Goal: Navigation & Orientation: Find specific page/section

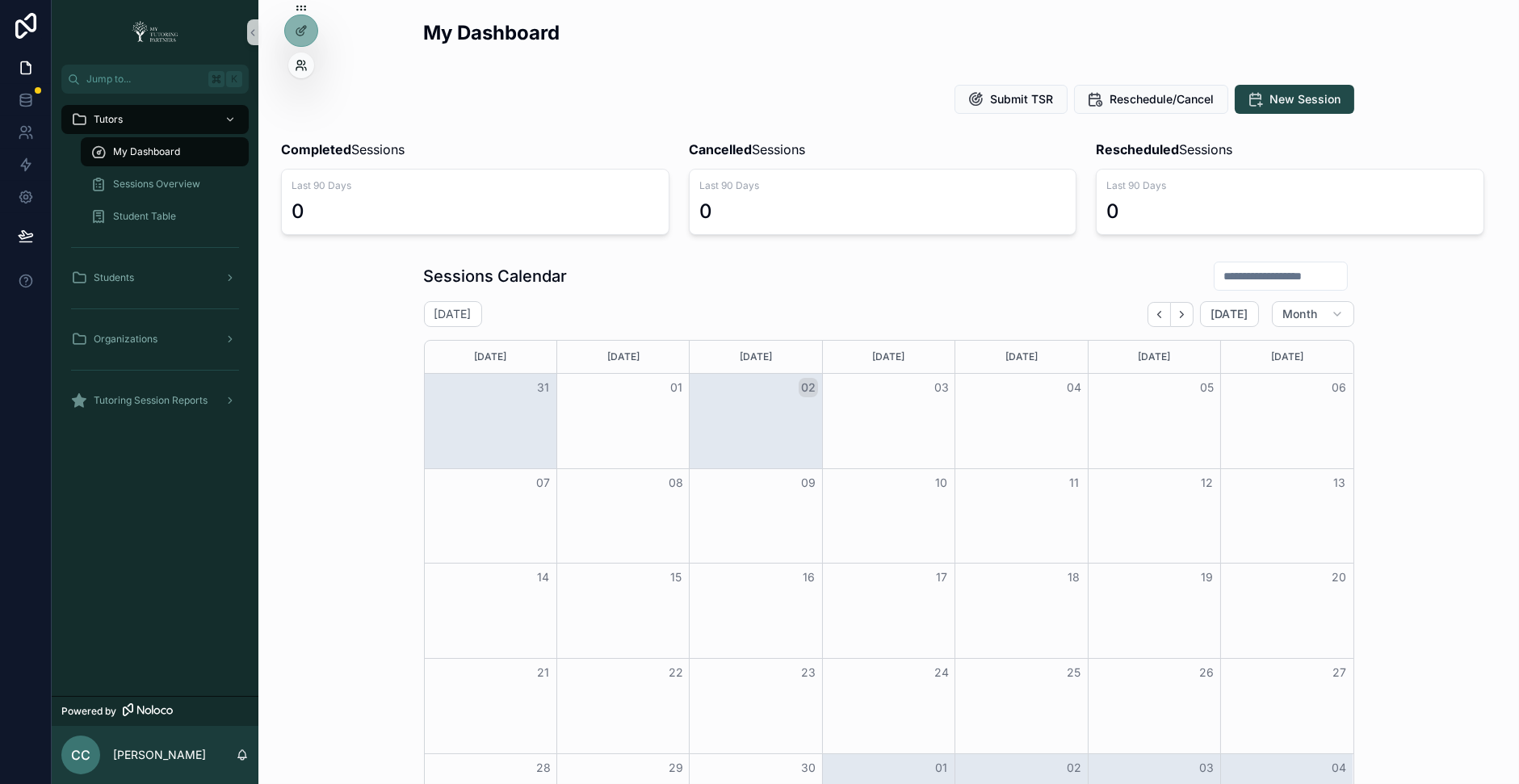
click at [297, 61] on icon at bounding box center [302, 66] width 13 height 13
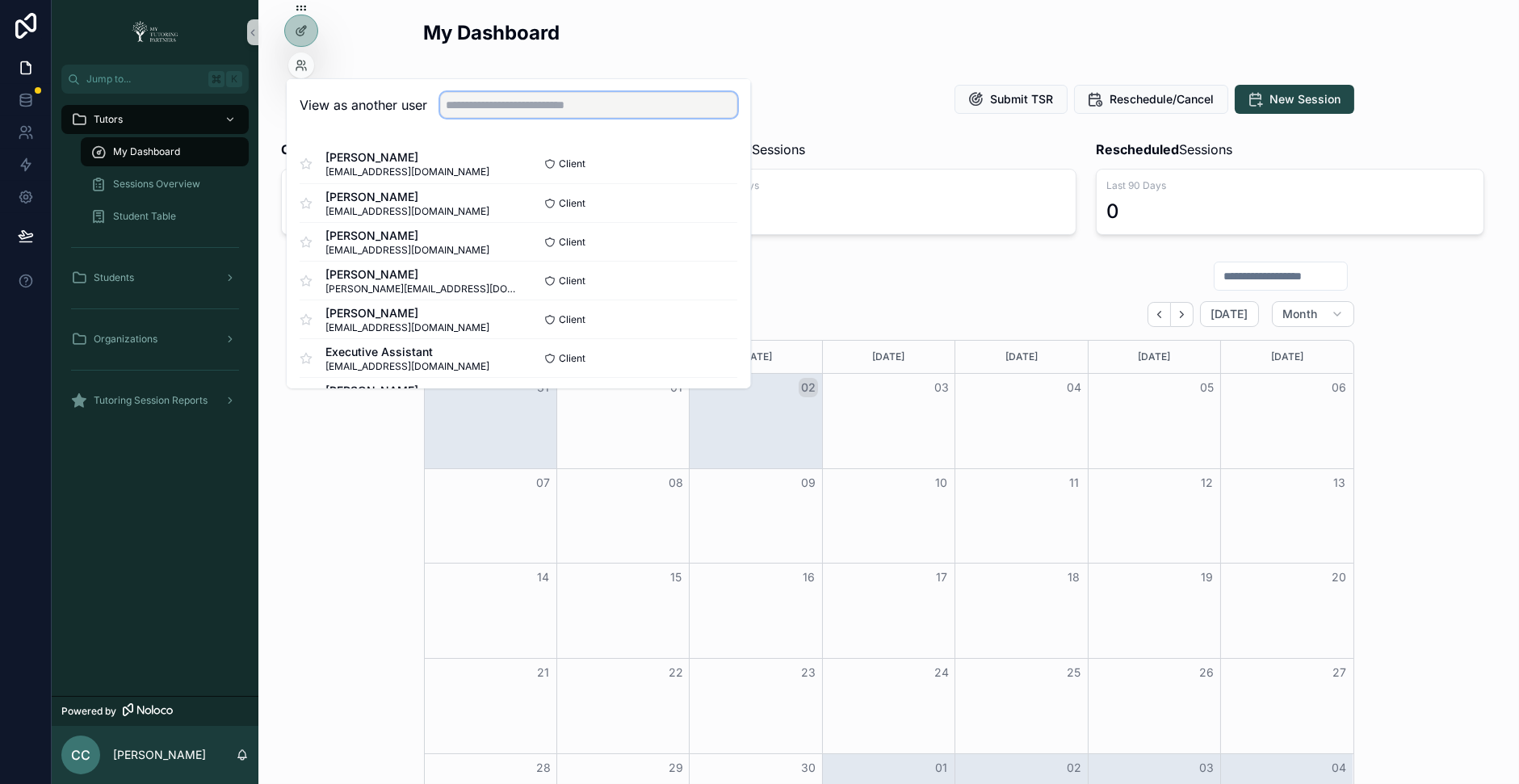
click at [461, 106] on input "text" at bounding box center [589, 105] width 298 height 26
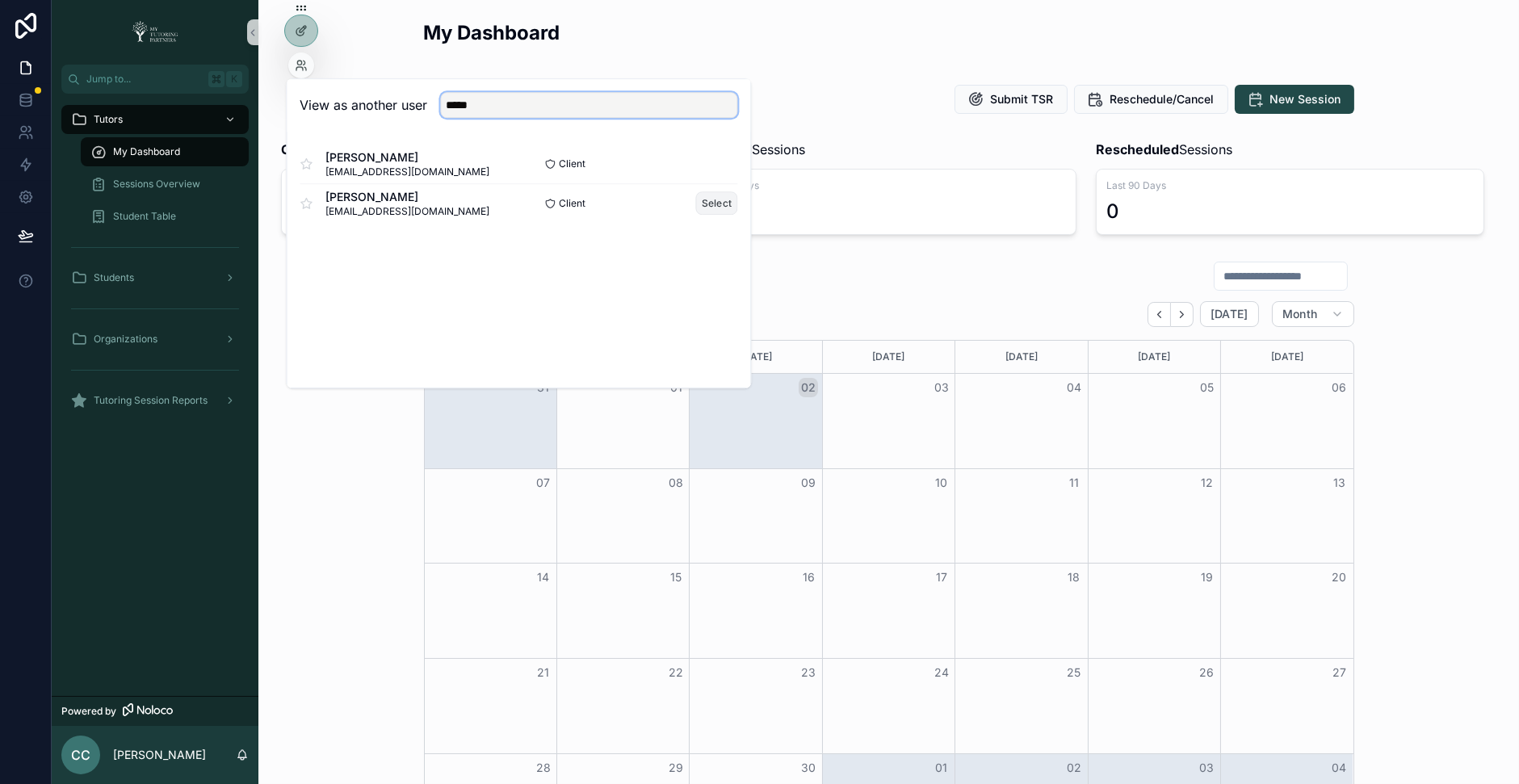
type input "*****"
click at [727, 200] on button "Select" at bounding box center [717, 203] width 42 height 23
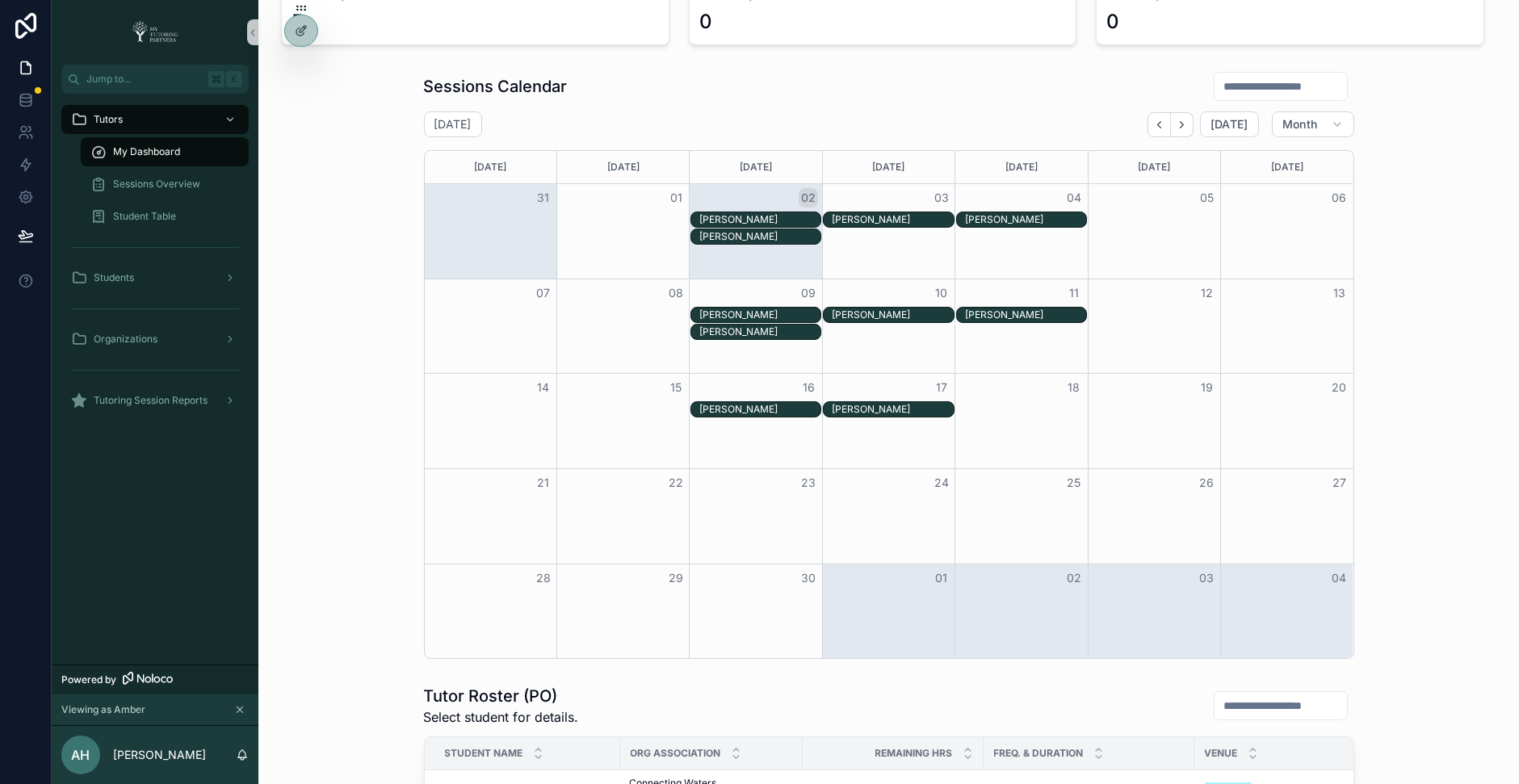
scroll to position [683, 0]
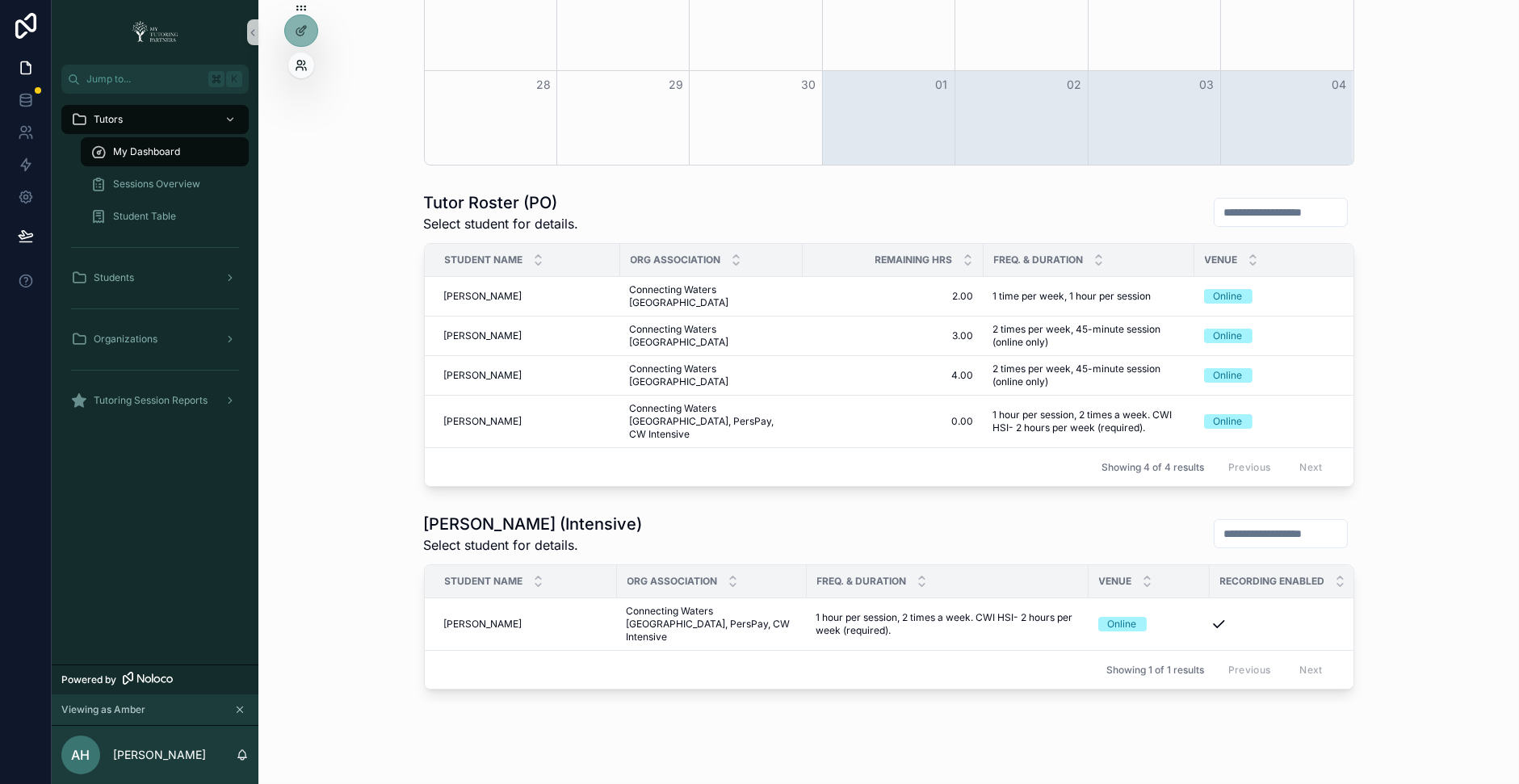
click at [300, 71] on icon at bounding box center [302, 66] width 13 height 13
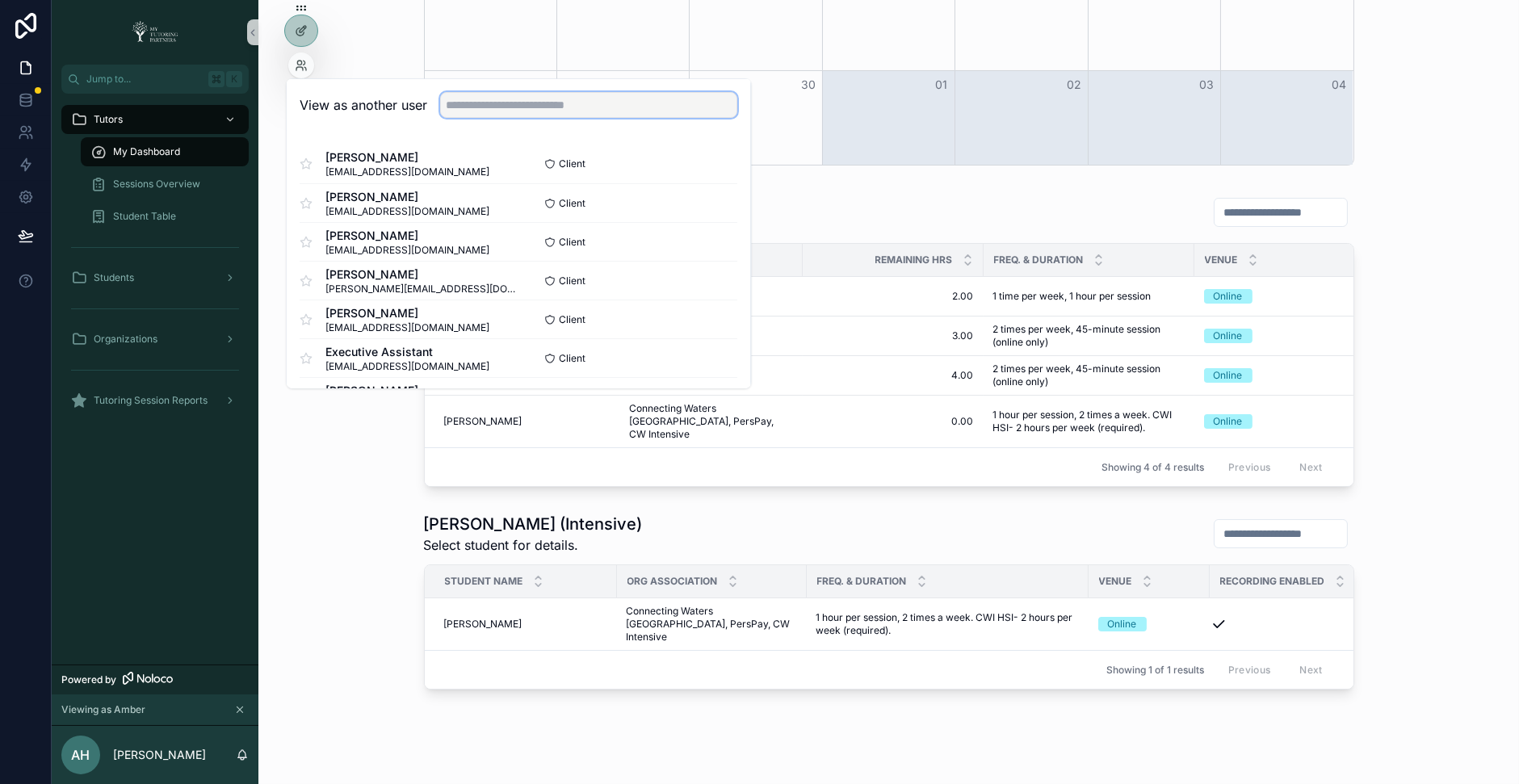
click at [475, 96] on input "text" at bounding box center [589, 105] width 298 height 26
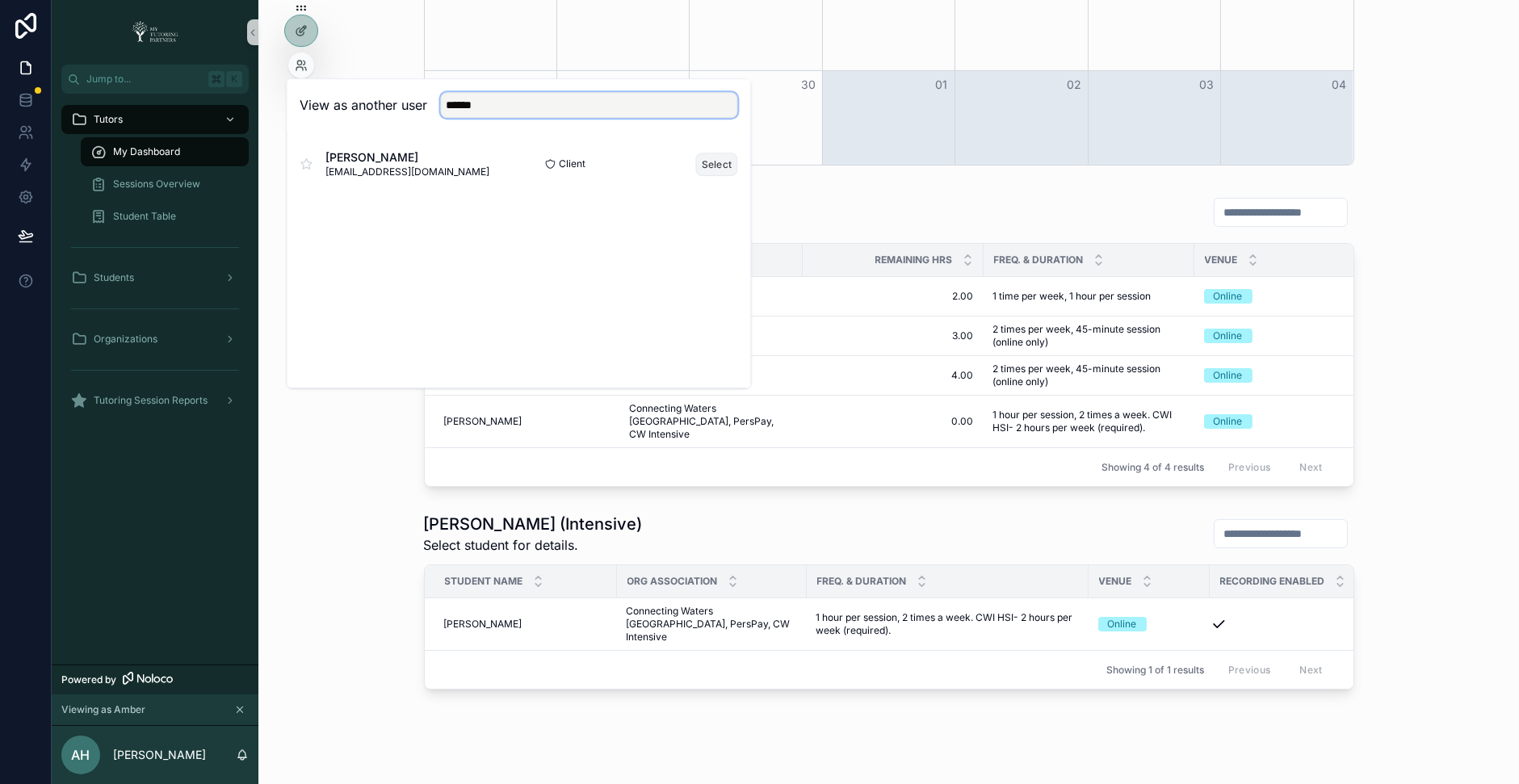
type input "******"
click at [702, 168] on button "Select" at bounding box center [717, 165] width 42 height 23
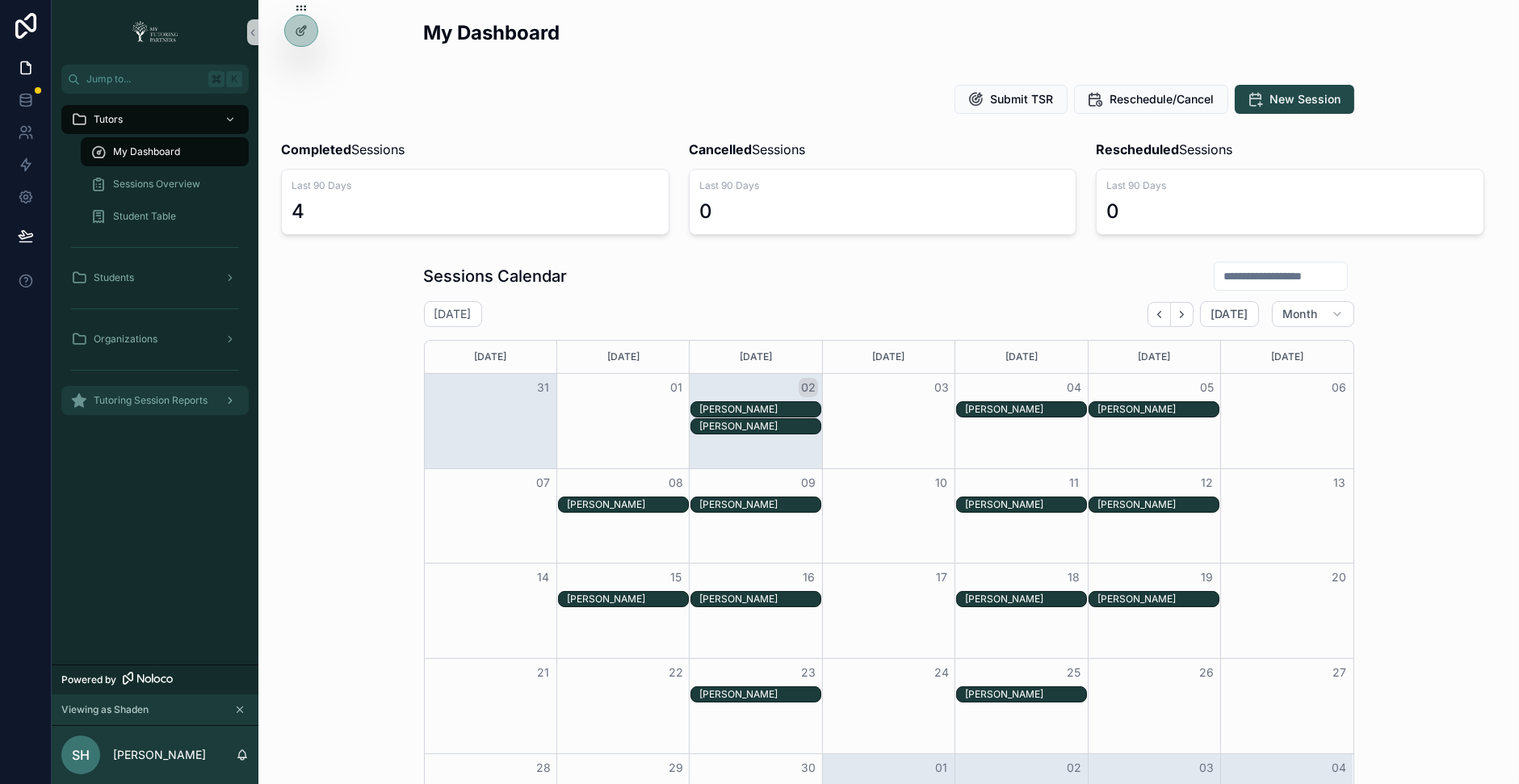
click at [172, 403] on span "Tutoring Session Reports" at bounding box center [150, 401] width 114 height 13
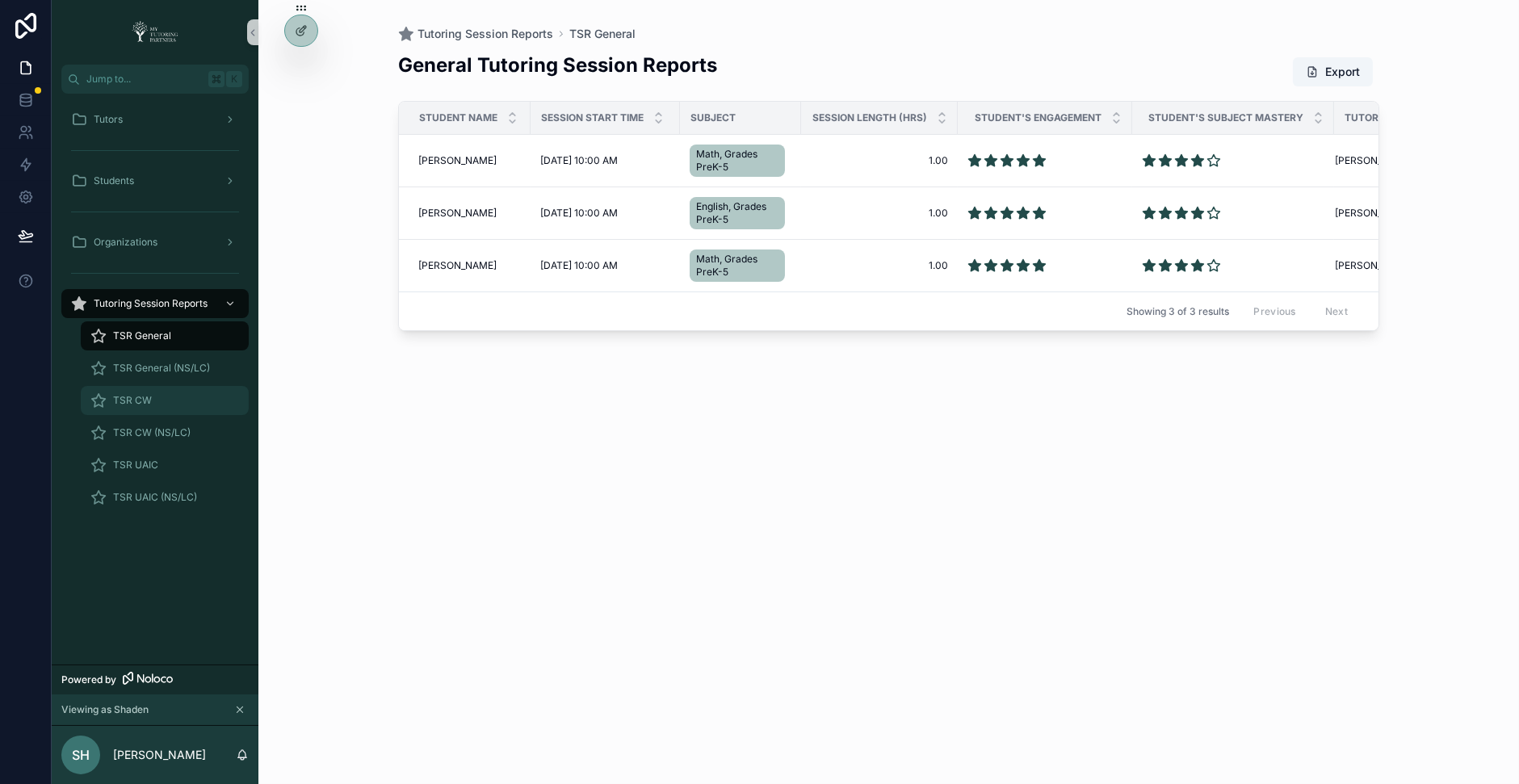
click at [162, 397] on div "TSR CW" at bounding box center [165, 400] width 149 height 26
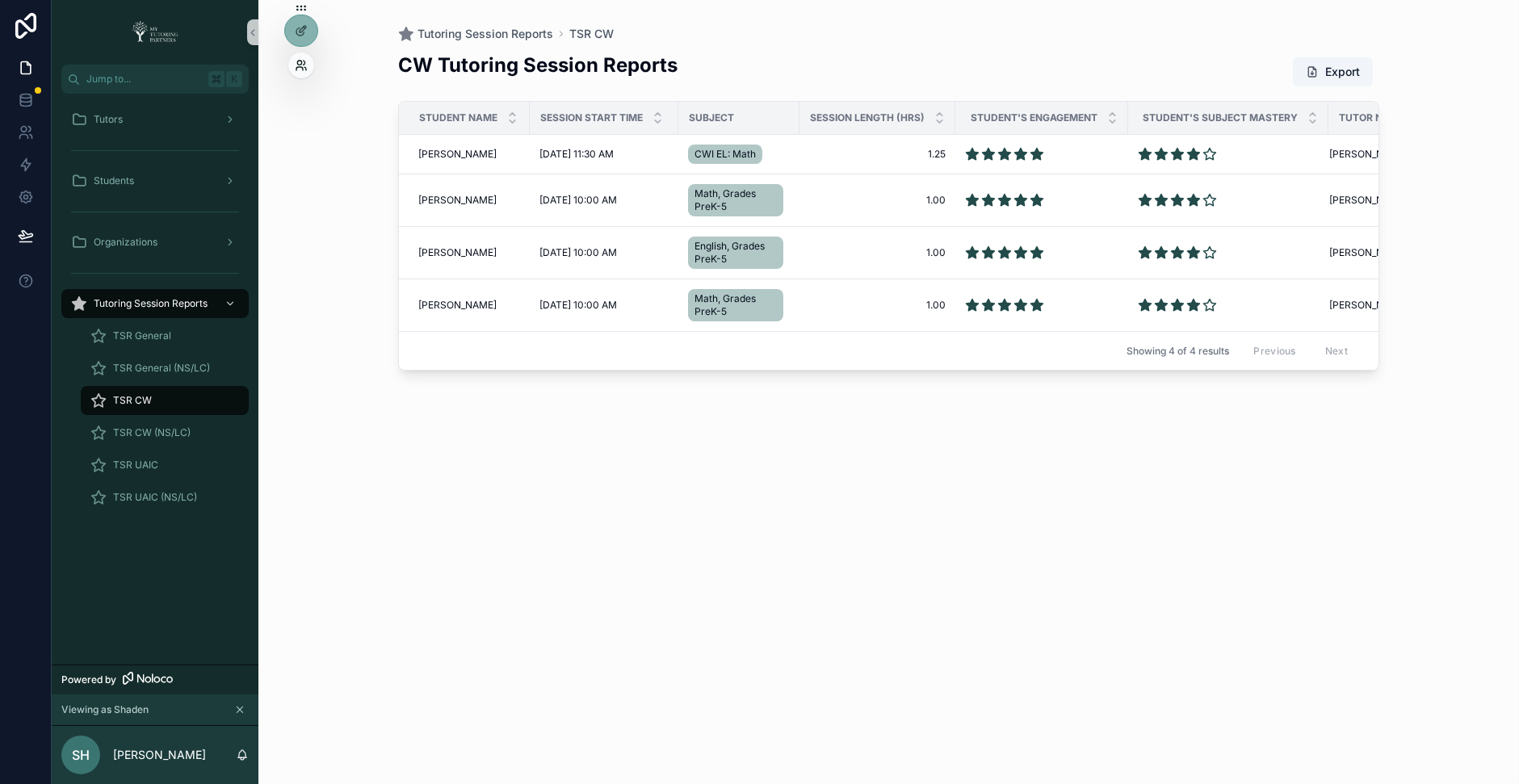
click at [303, 69] on icon at bounding box center [302, 66] width 13 height 13
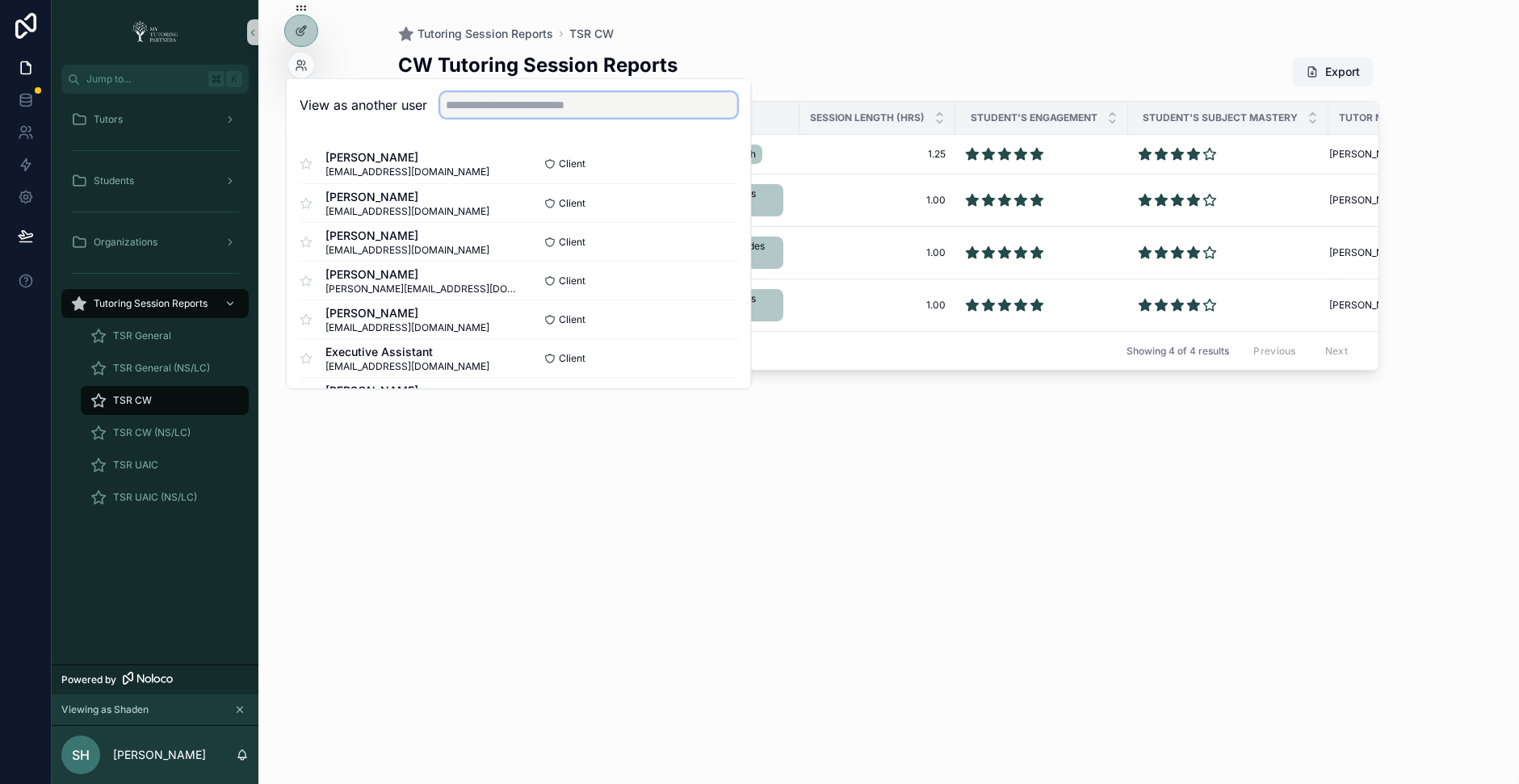
click at [505, 101] on input "text" at bounding box center [589, 105] width 298 height 26
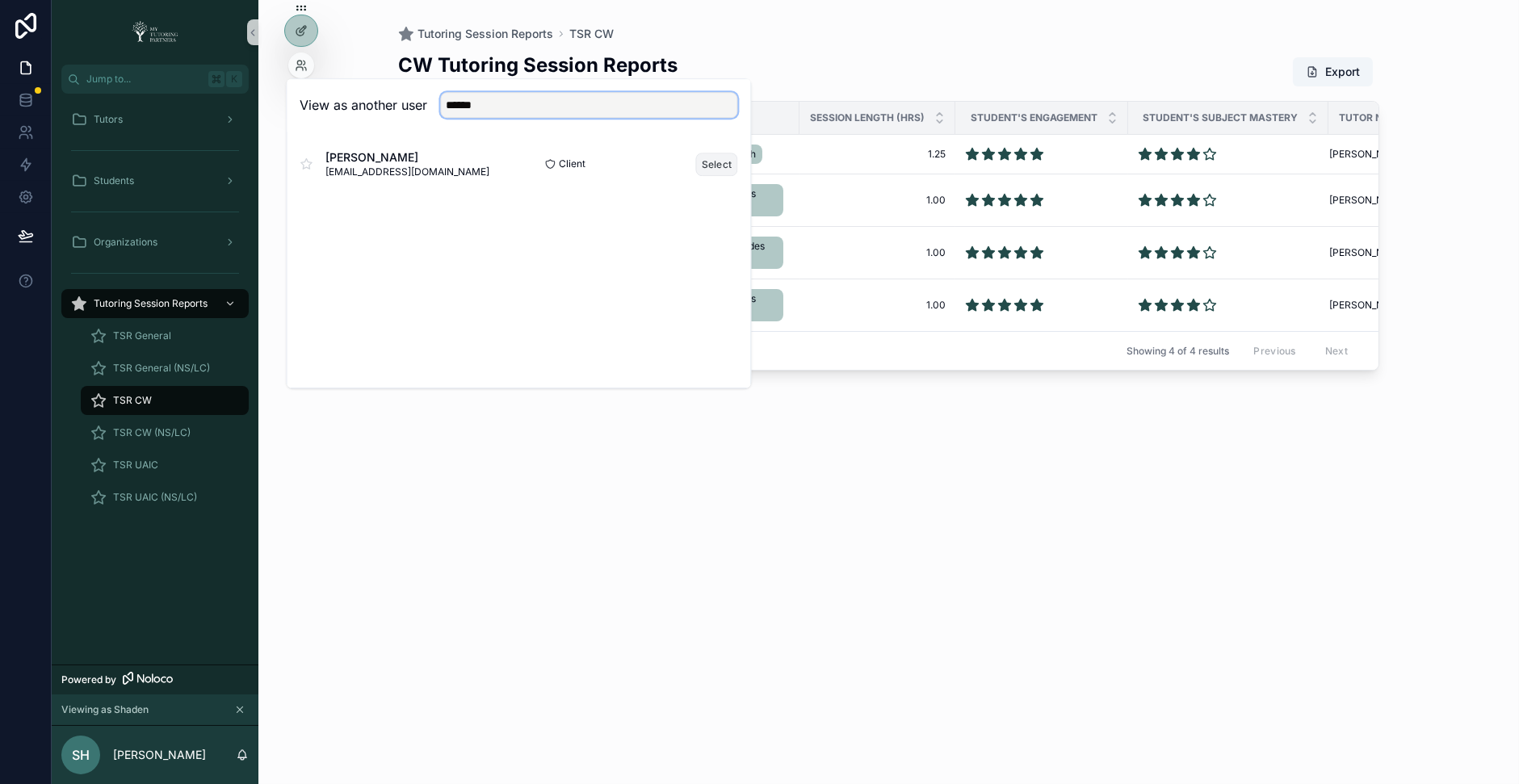
type input "*****"
click at [716, 165] on button "Select" at bounding box center [717, 165] width 42 height 23
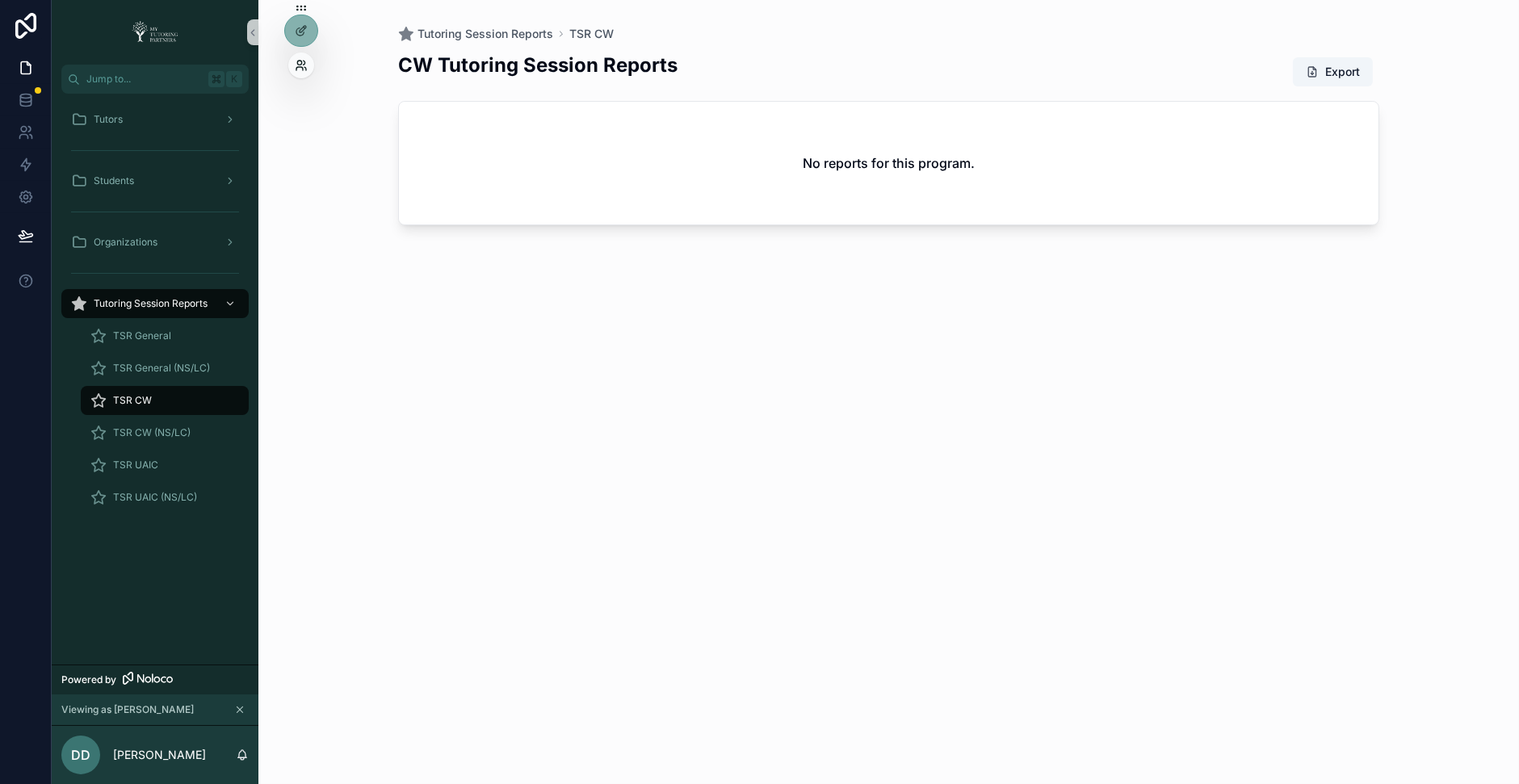
click at [298, 62] on icon at bounding box center [302, 66] width 13 height 13
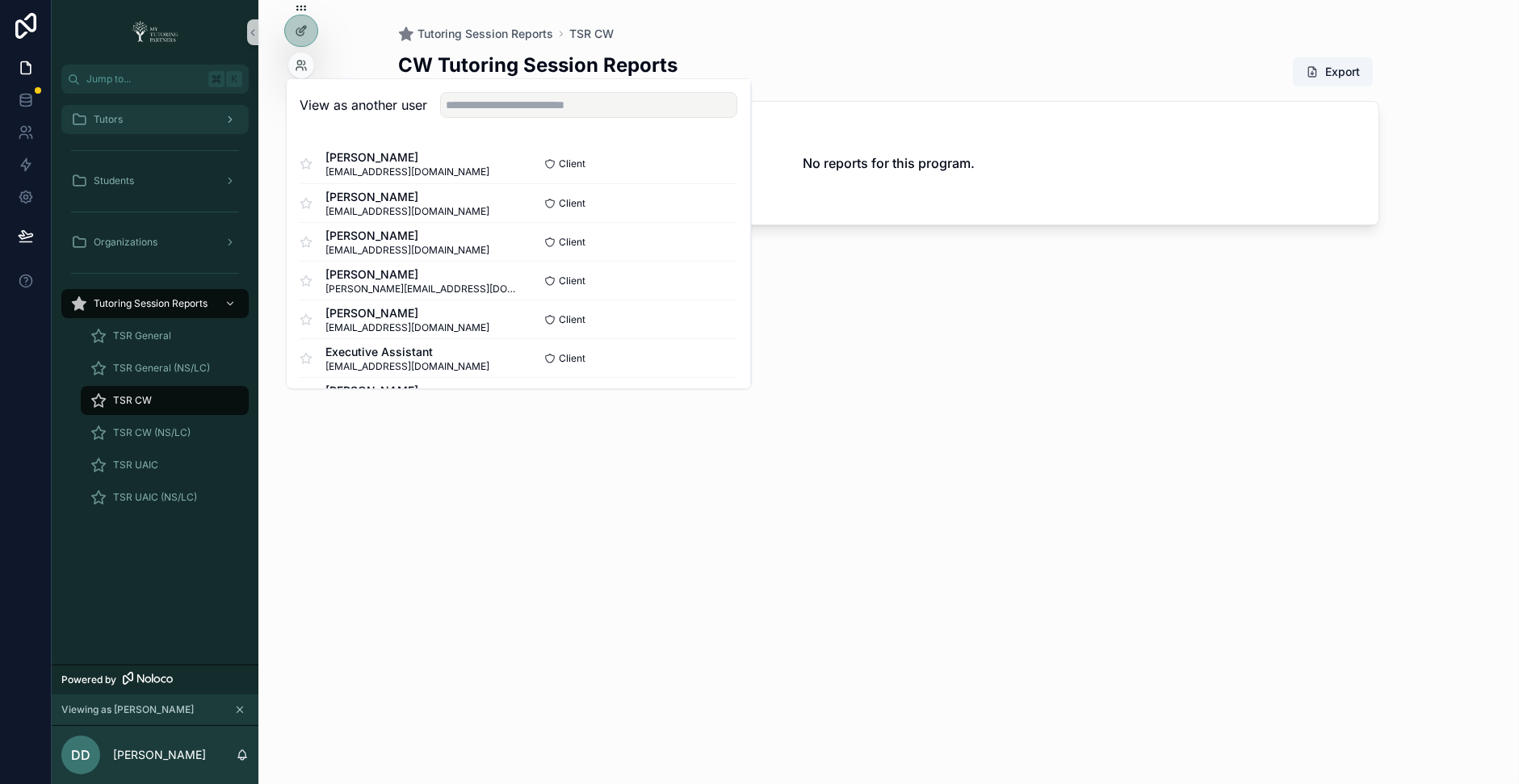
click at [180, 115] on div "Tutors" at bounding box center [155, 119] width 168 height 26
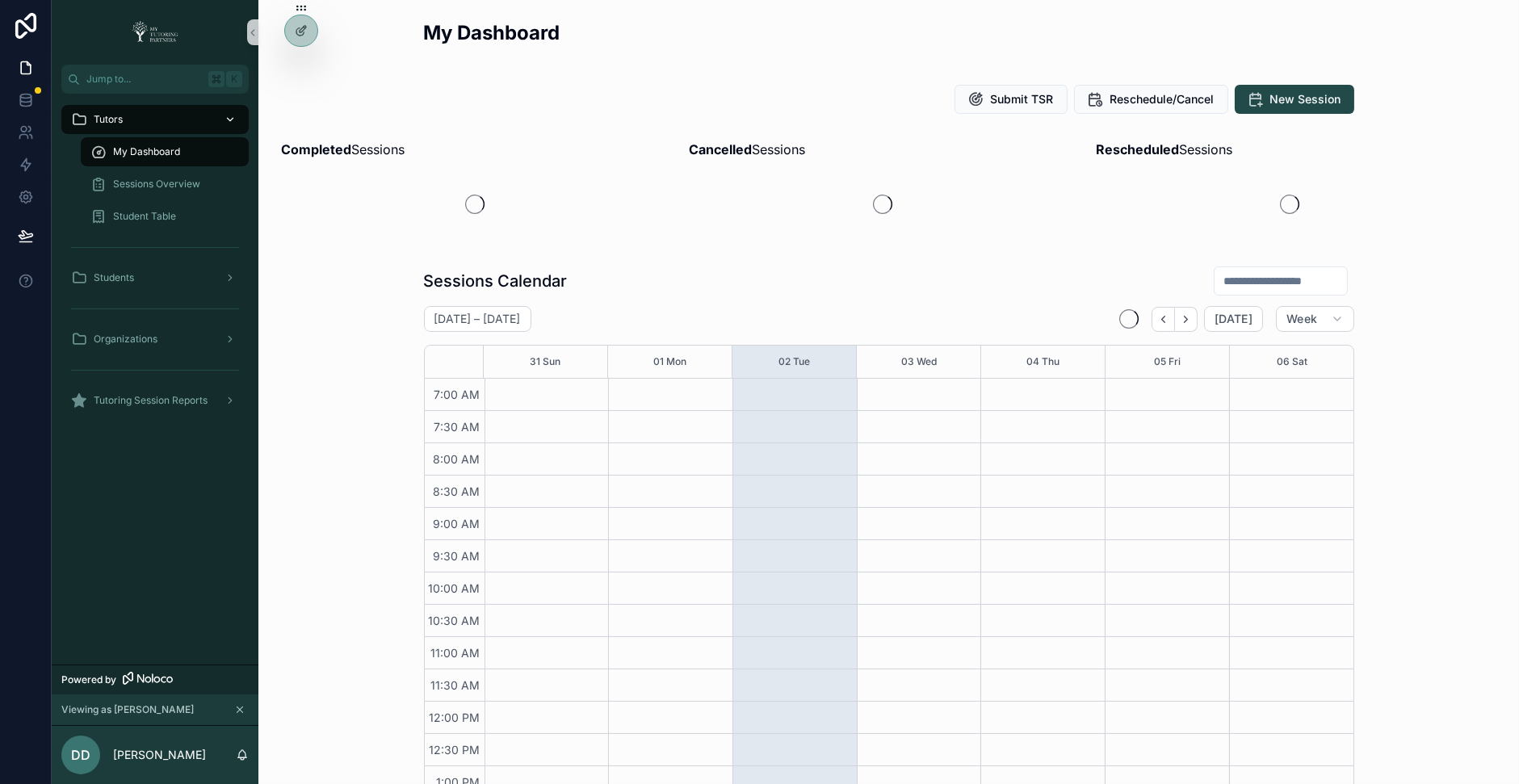
scroll to position [364, 0]
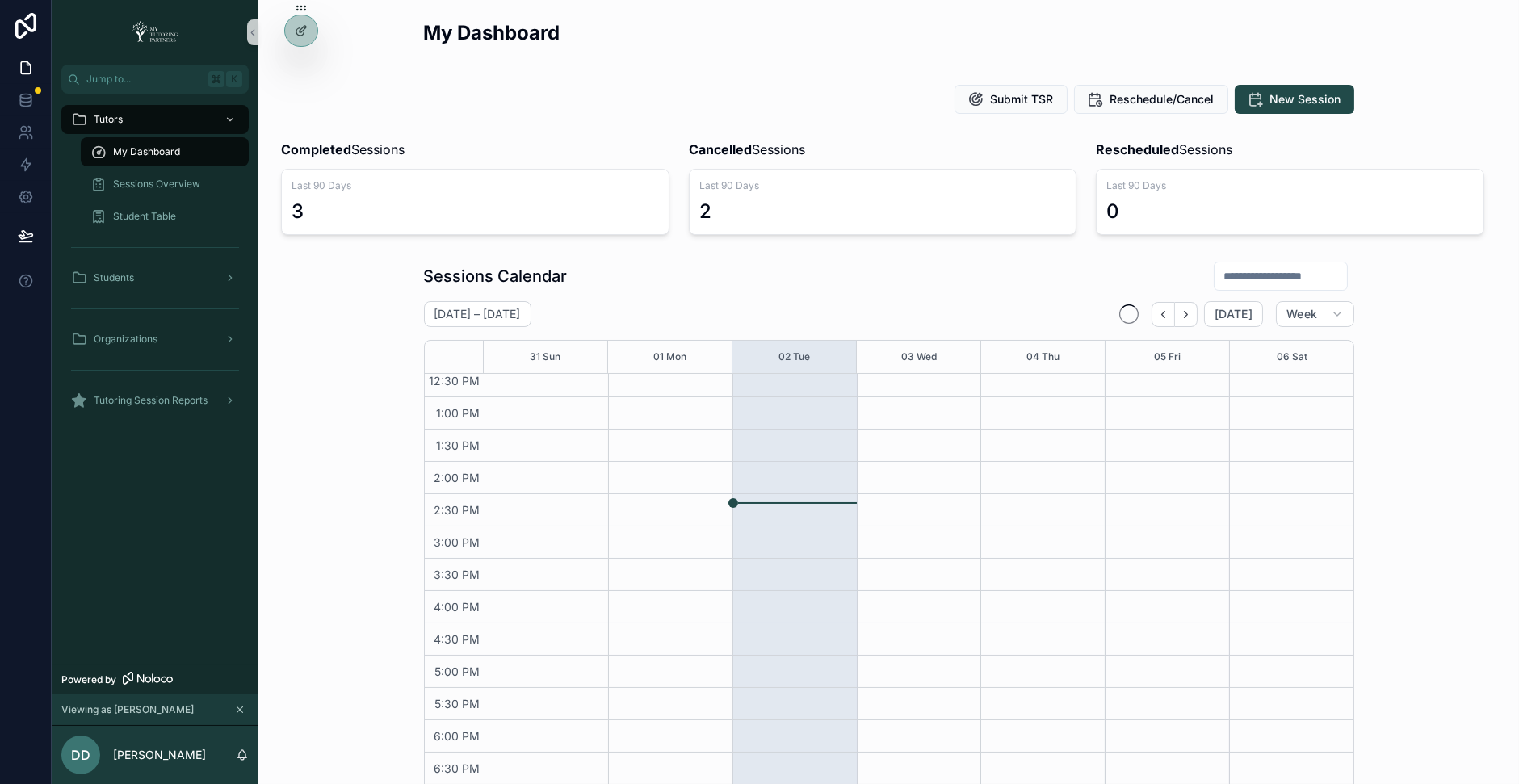
drag, startPoint x: 718, startPoint y: 417, endPoint x: 743, endPoint y: 254, distance: 164.9
click at [761, 196] on div "My Dashboard Submit TSR Reschedule/Cancel New Session Completed Sessions Last 9…" at bounding box center [889, 681] width 1261 height 1363
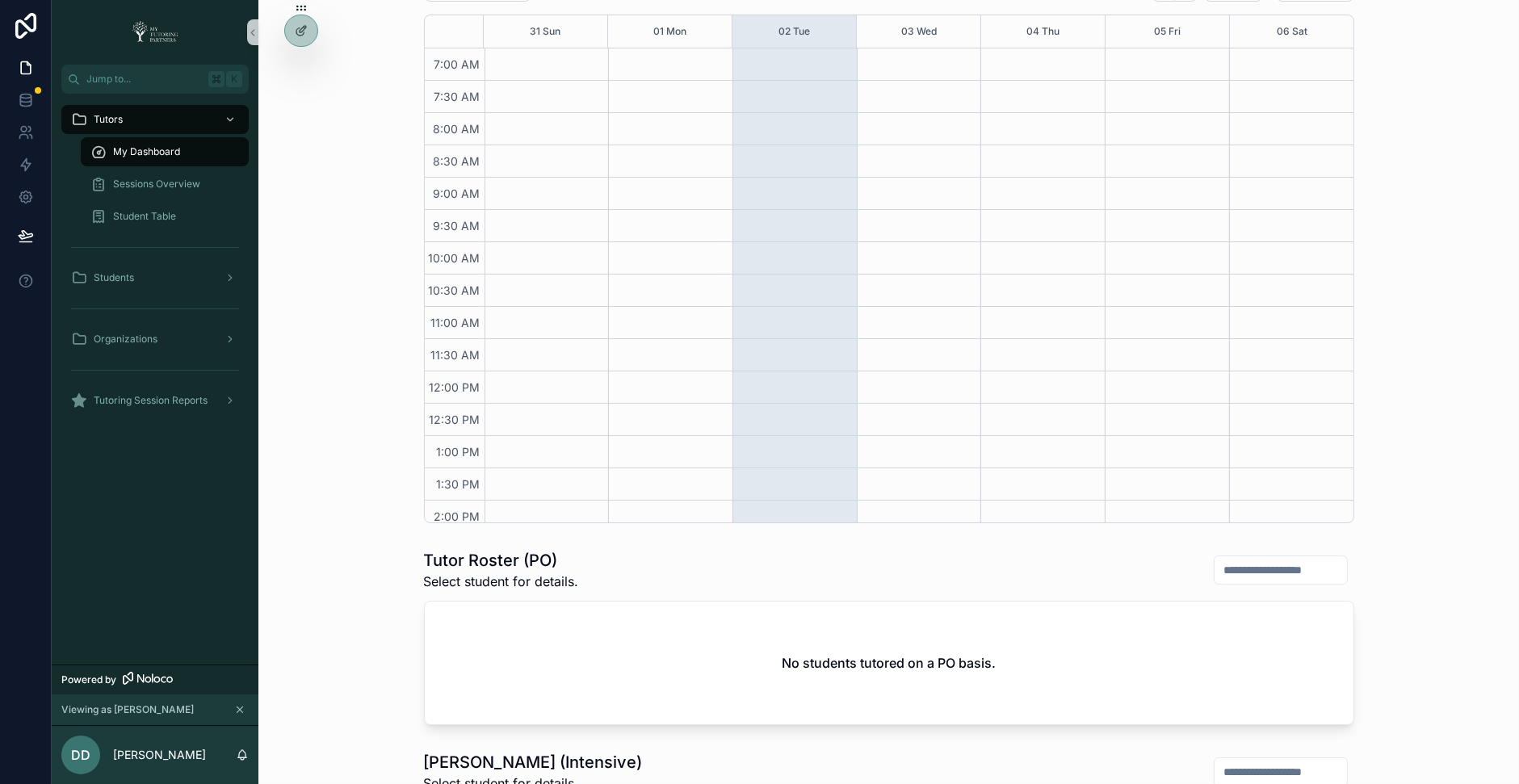
scroll to position [305, 0]
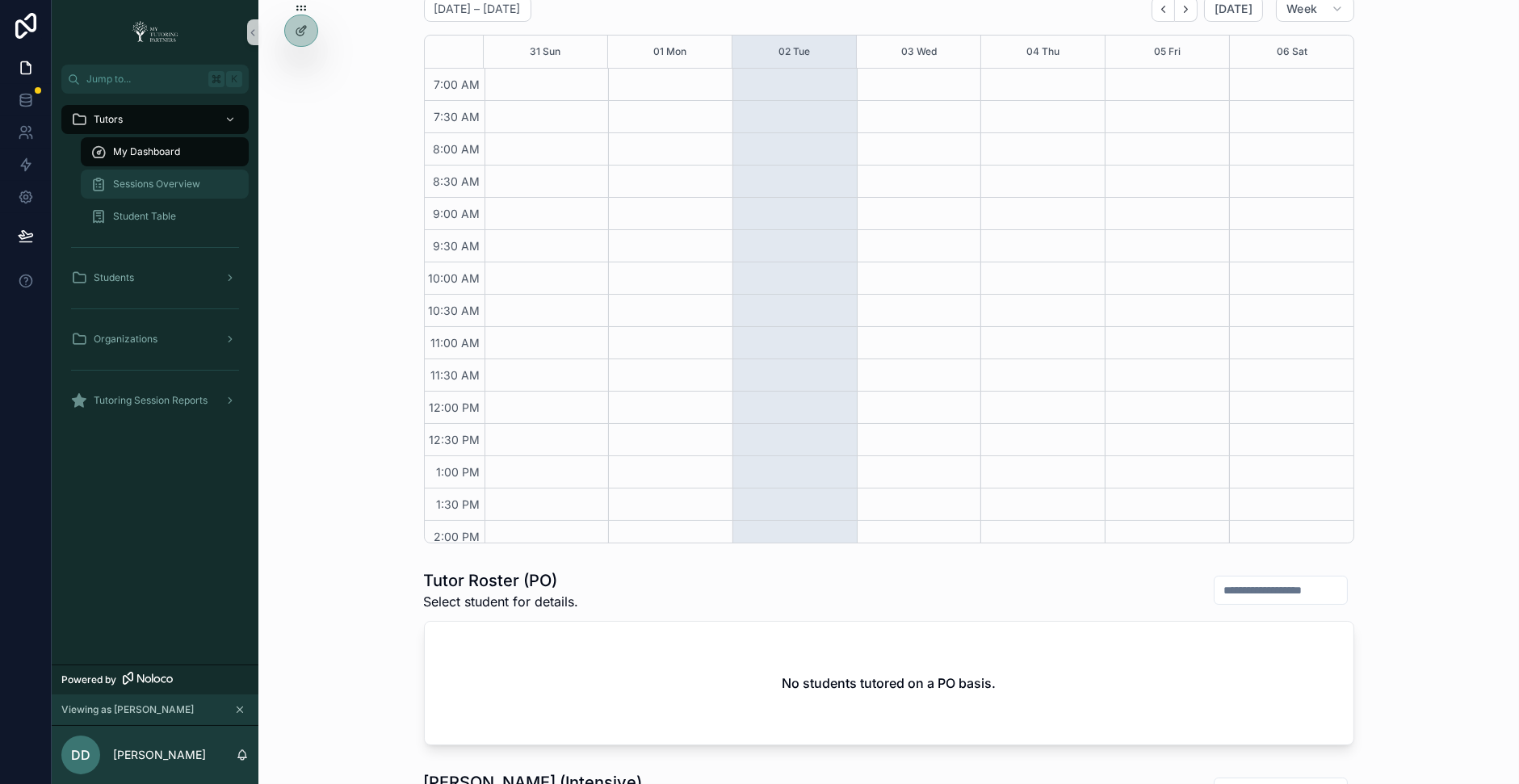
click at [190, 180] on span "Sessions Overview" at bounding box center [156, 185] width 87 height 13
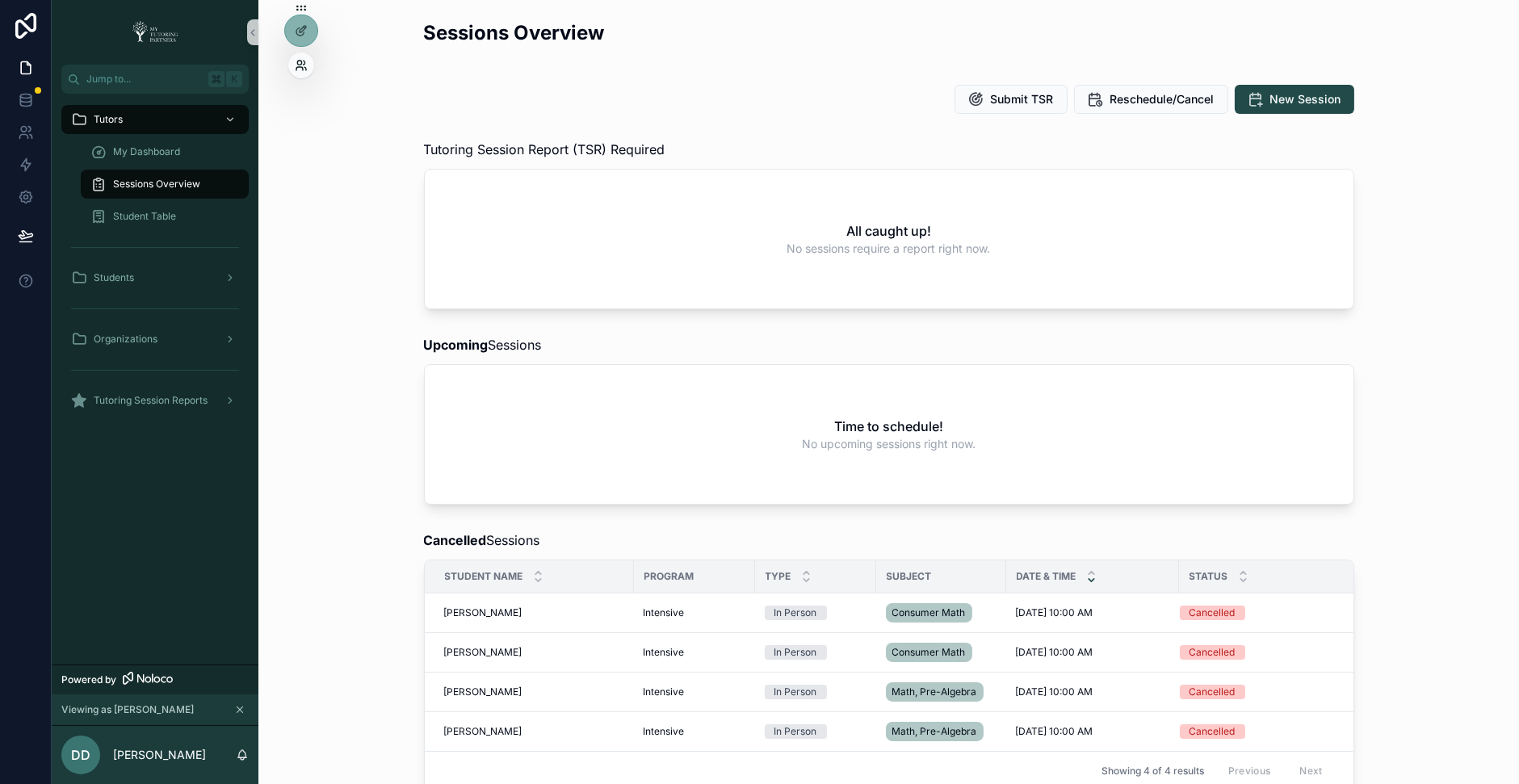
click at [300, 69] on icon at bounding box center [302, 66] width 13 height 13
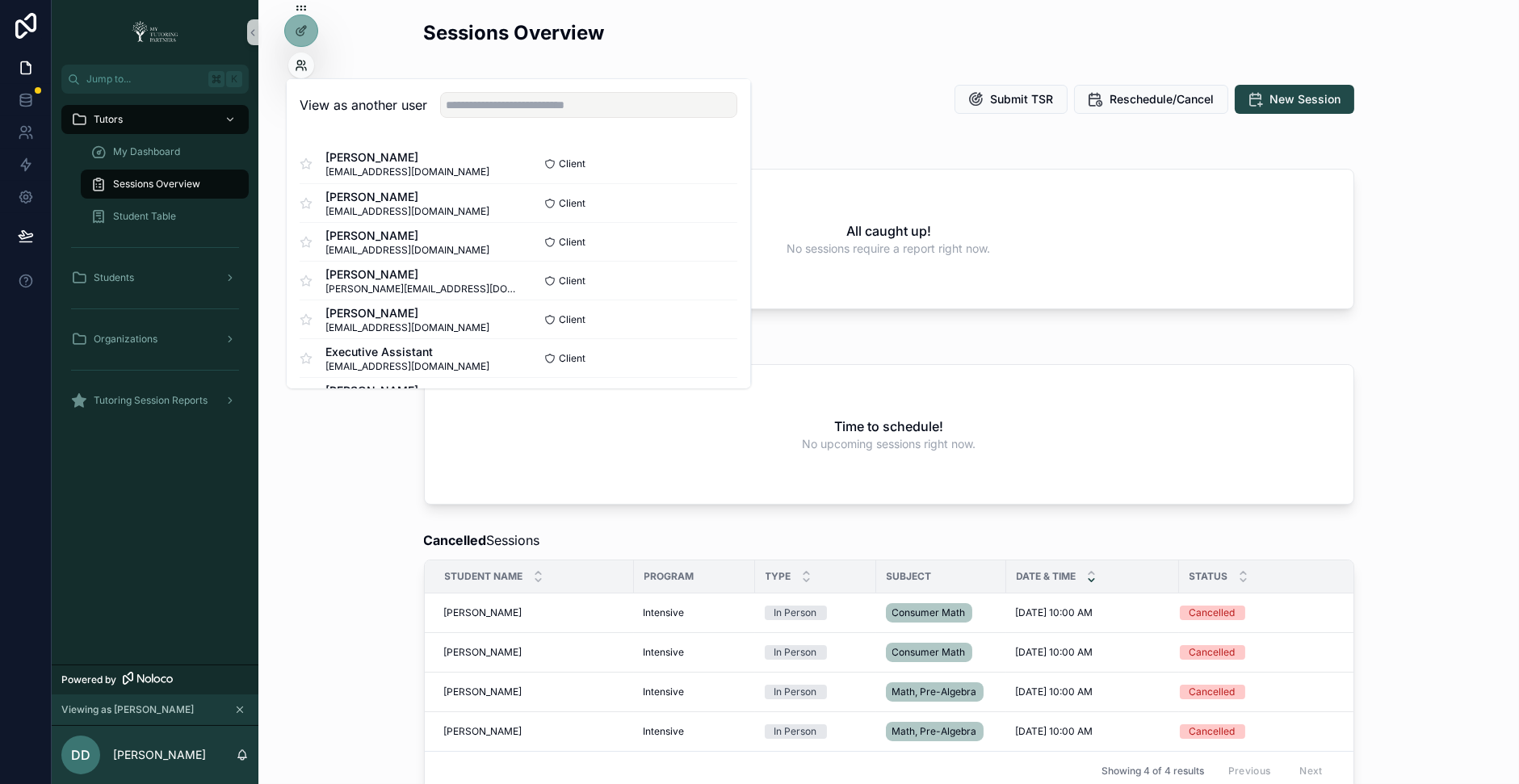
click at [301, 63] on icon at bounding box center [299, 62] width 4 height 4
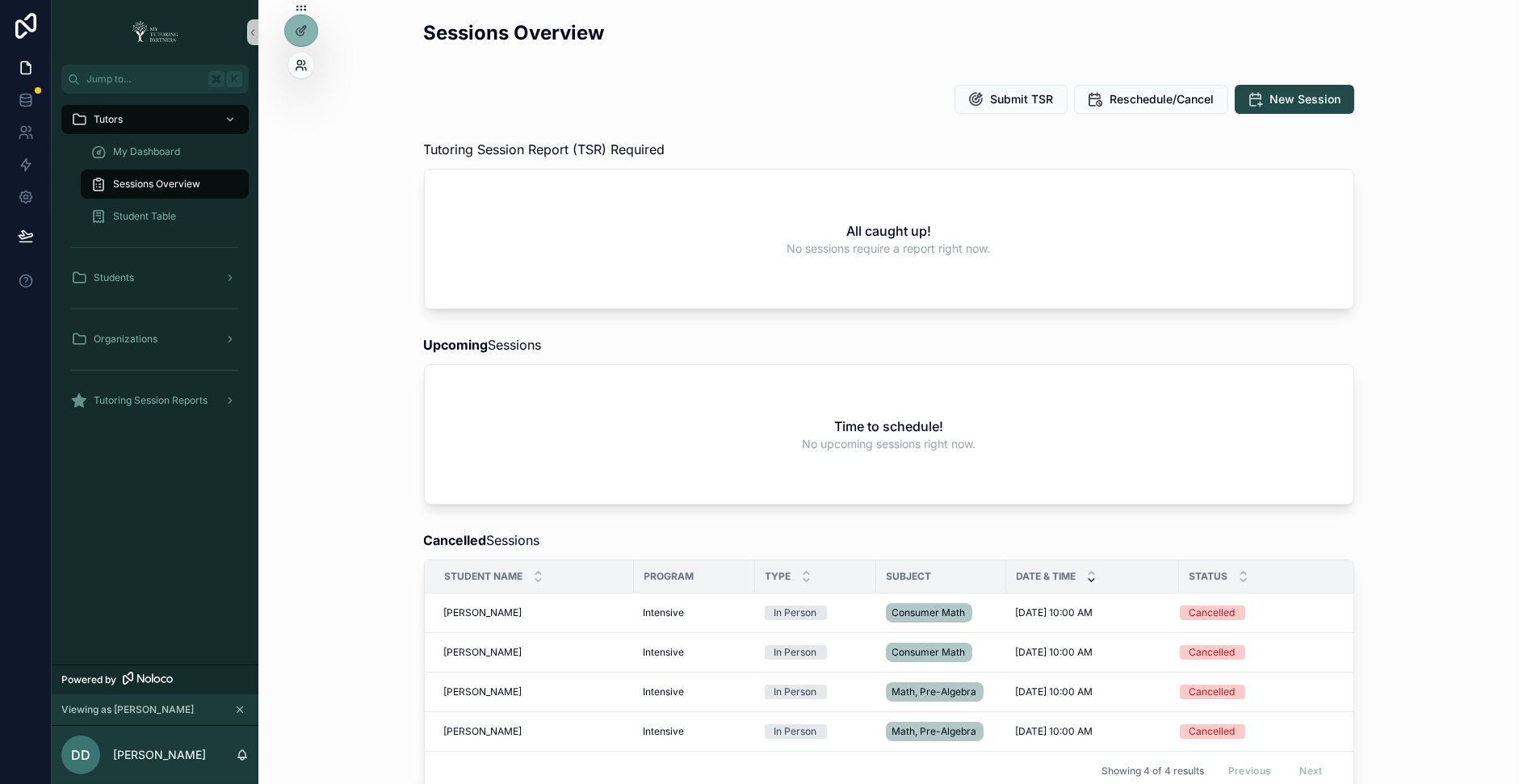
click at [302, 59] on icon at bounding box center [302, 66] width 13 height 13
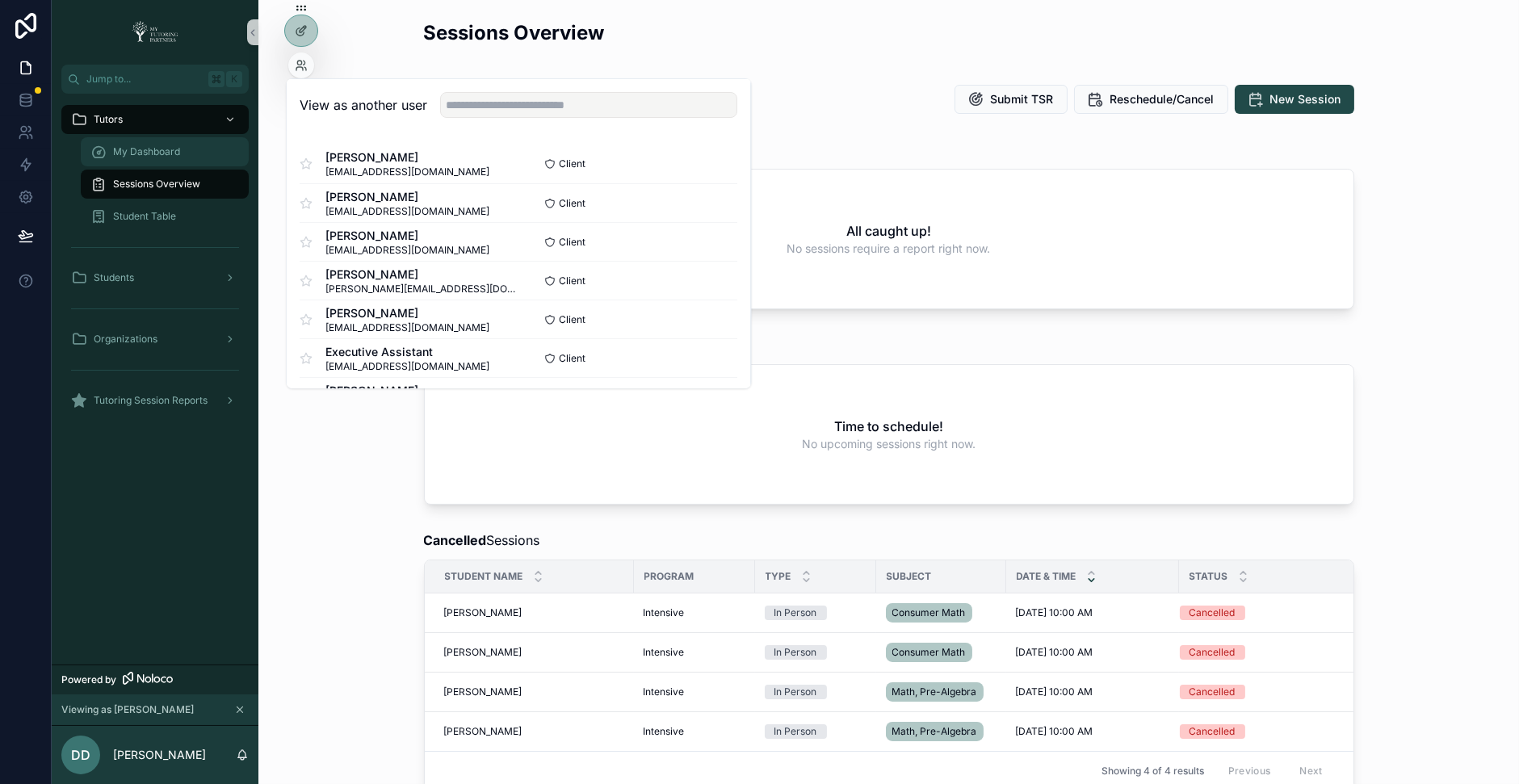
click at [146, 142] on div "My Dashboard" at bounding box center [165, 151] width 149 height 26
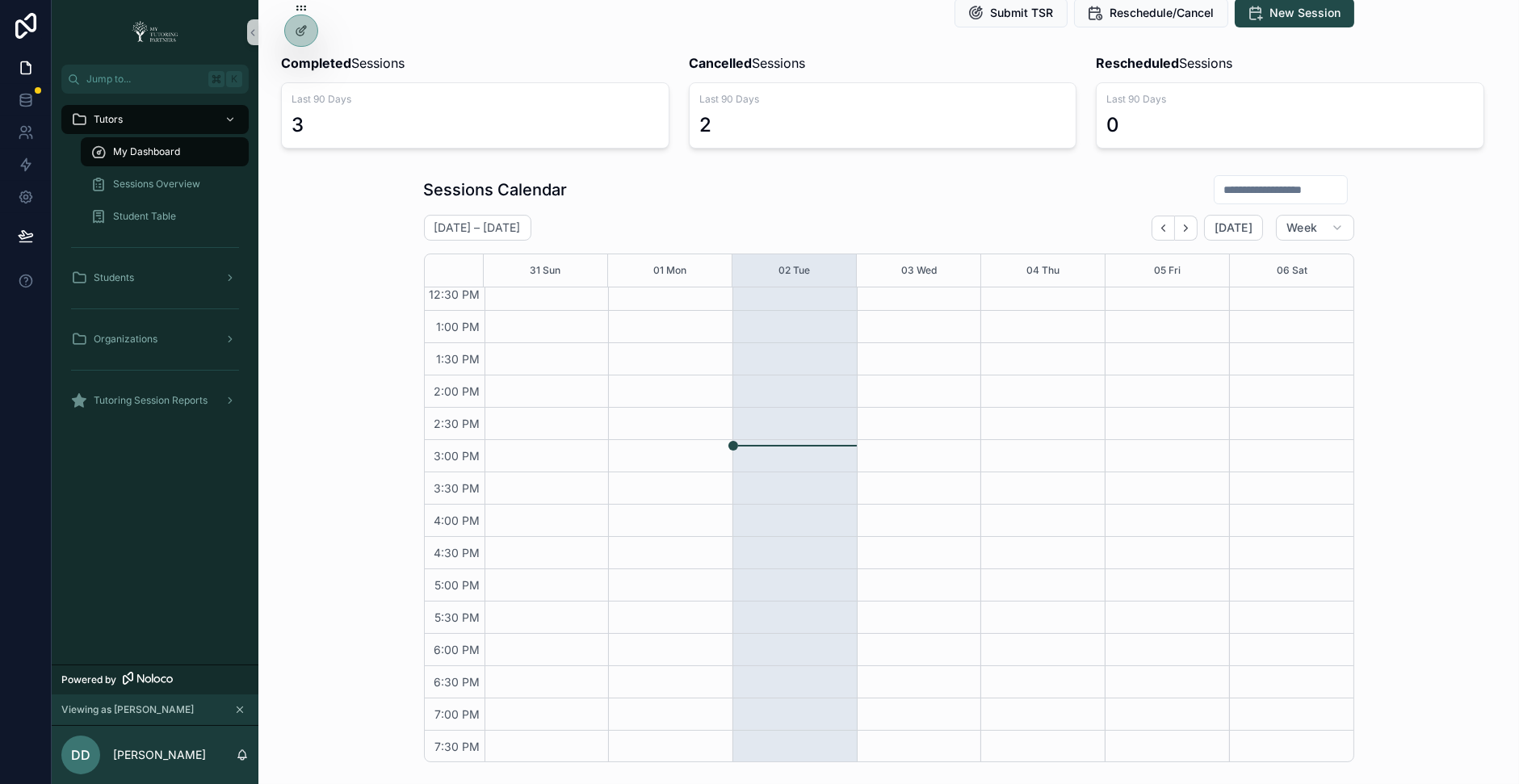
scroll to position [81, 0]
